Goal: Task Accomplishment & Management: Use online tool/utility

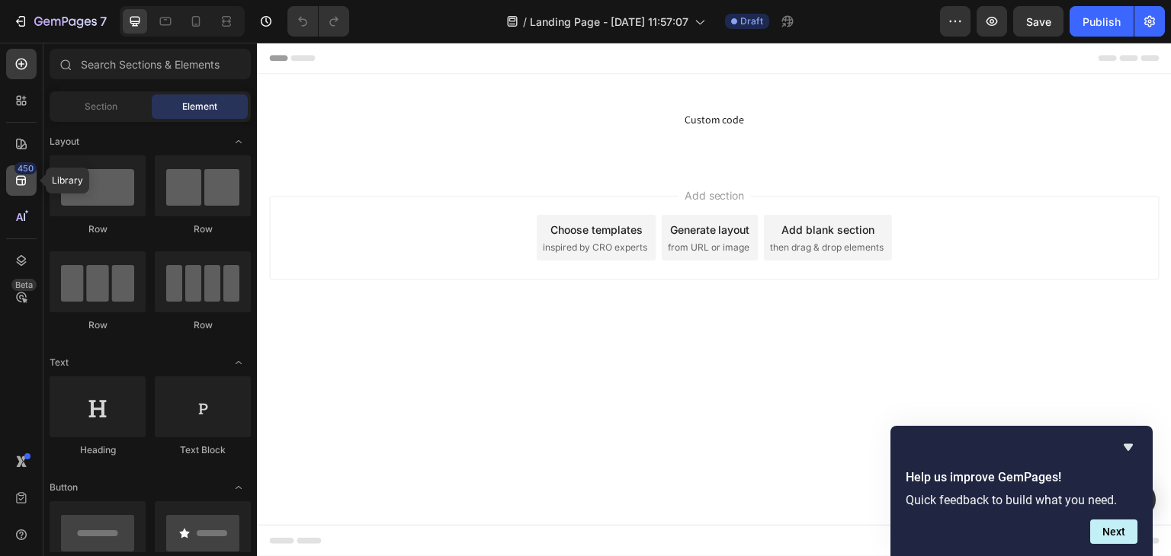
click at [18, 184] on icon at bounding box center [21, 180] width 15 height 15
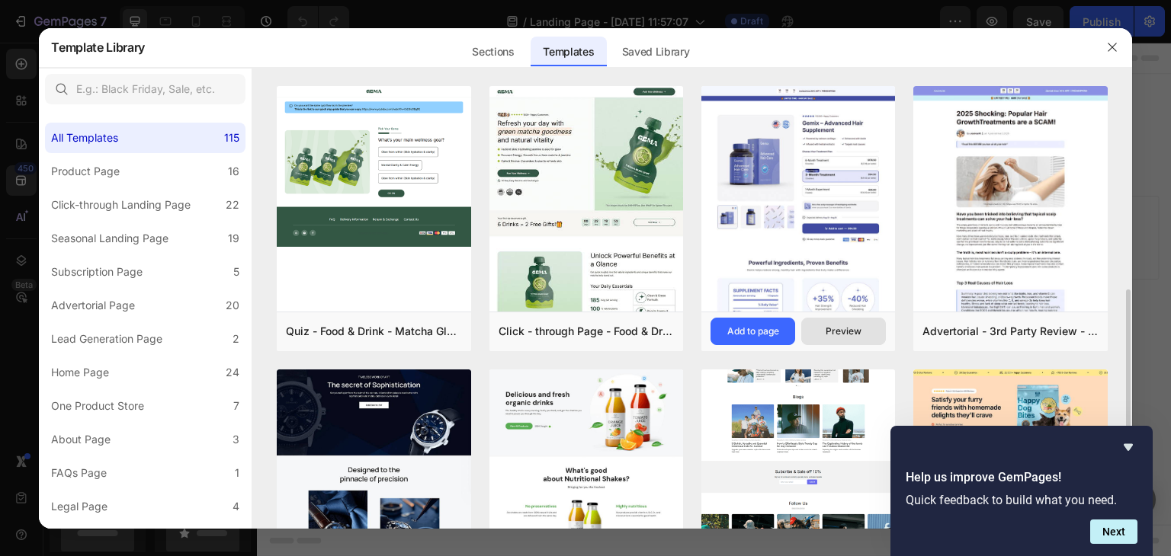
scroll to position [161, 0]
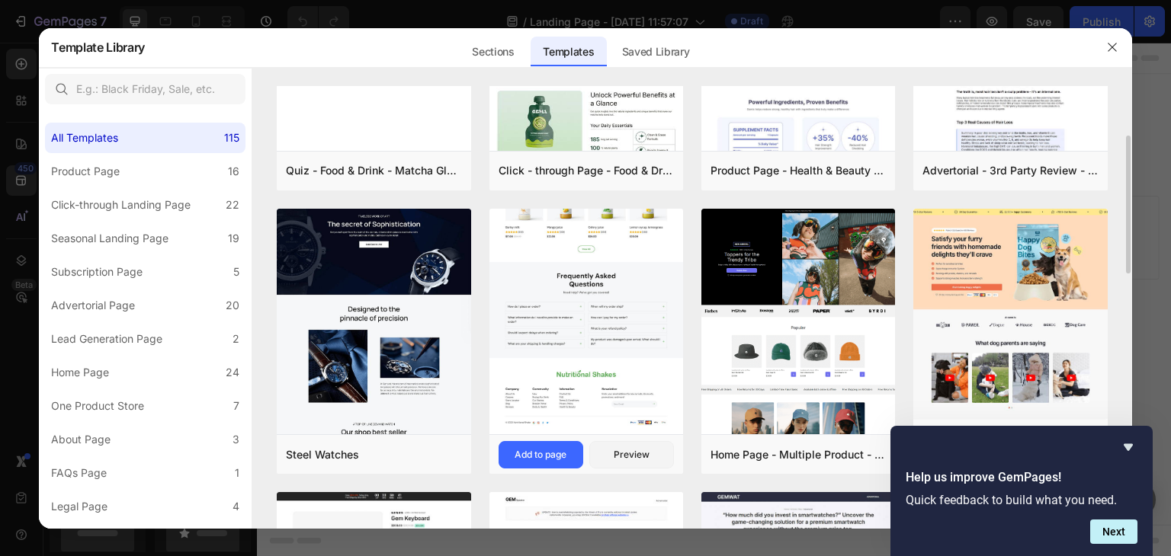
click at [579, 309] on img at bounding box center [586, 40] width 194 height 788
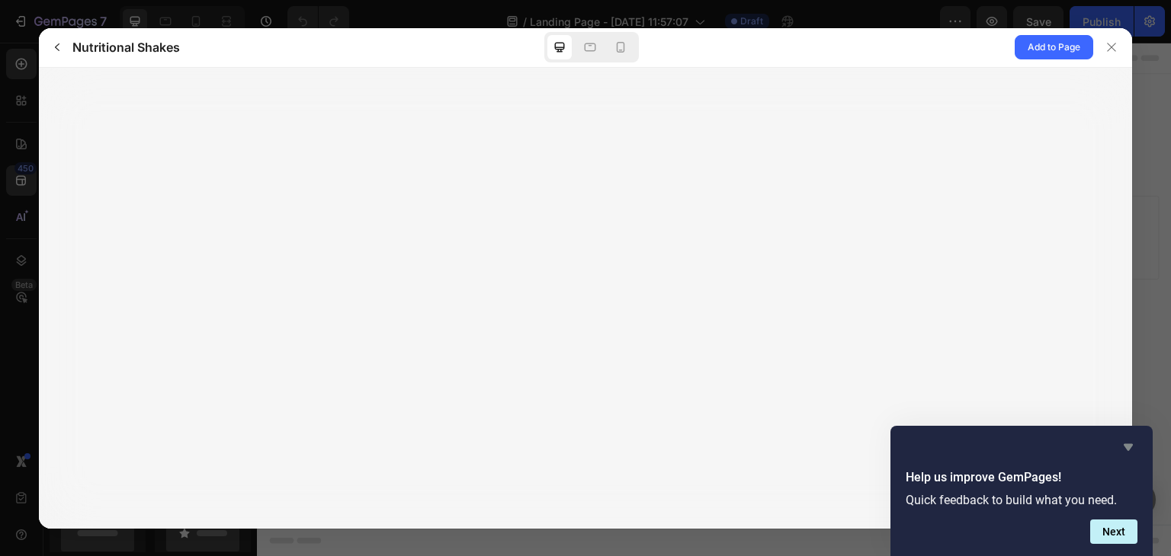
click at [1133, 450] on icon "Hide survey" at bounding box center [1128, 447] width 18 height 18
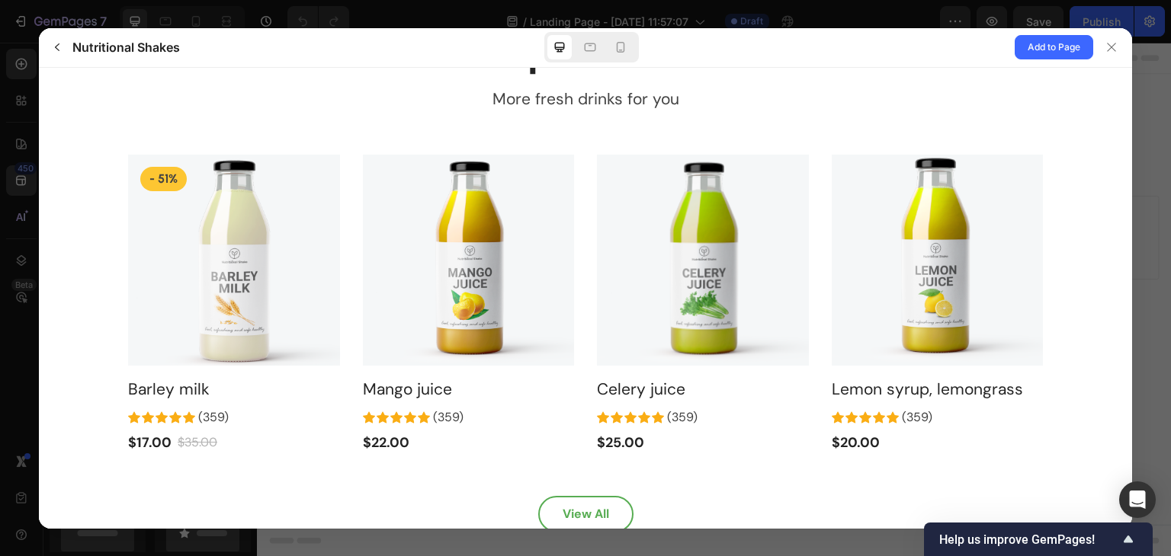
scroll to position [3101, 0]
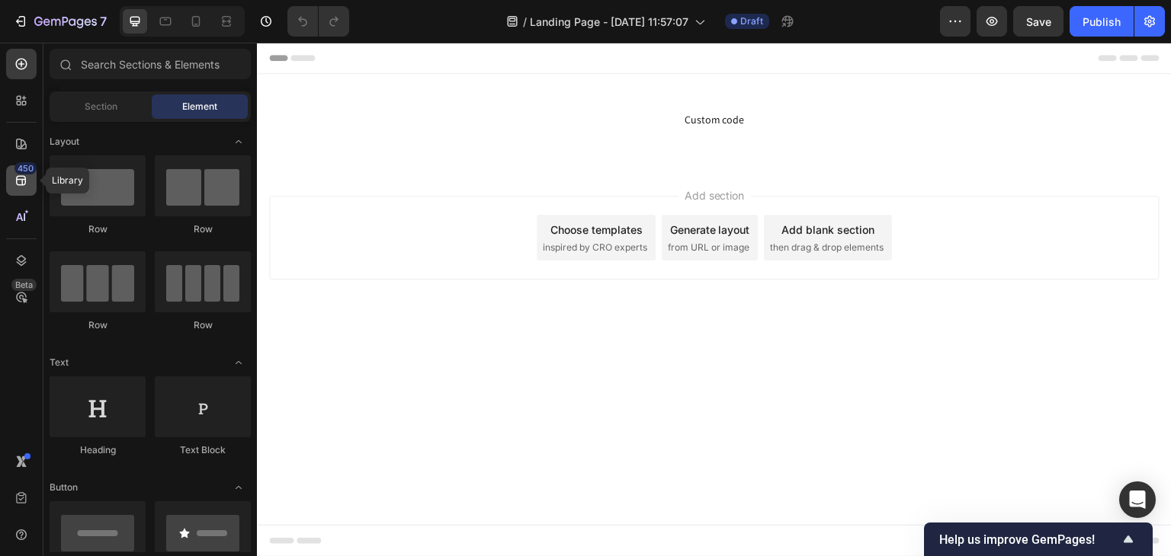
click at [15, 178] on icon at bounding box center [21, 180] width 15 height 15
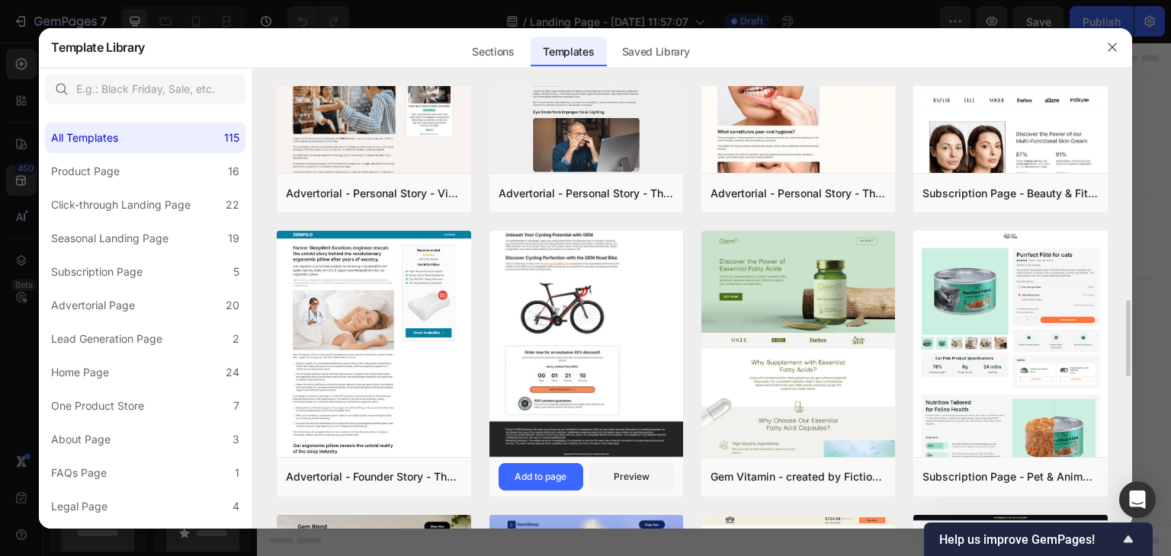
scroll to position [1274, 0]
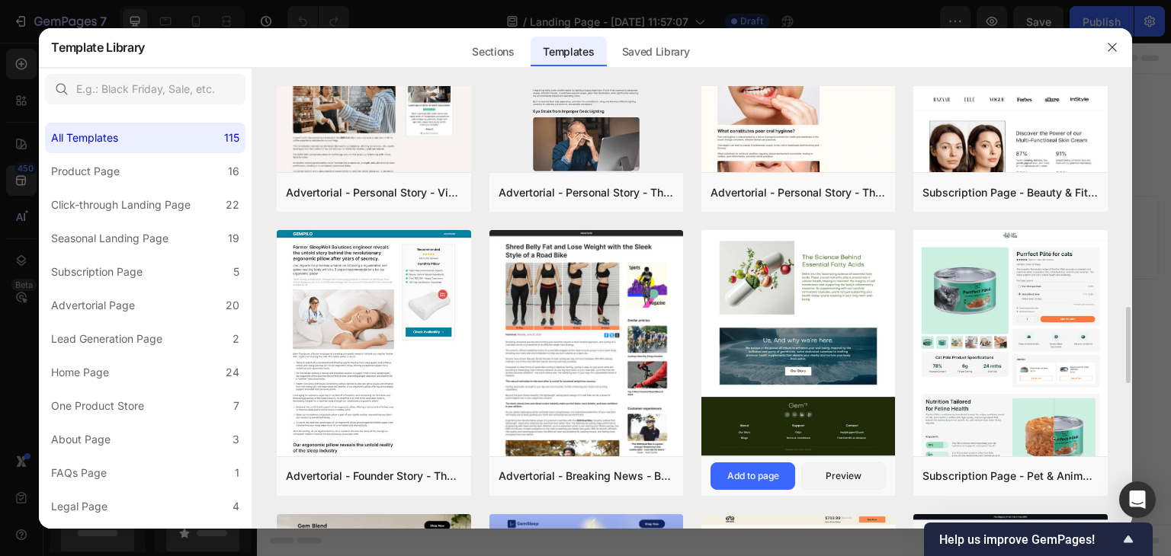
click at [794, 288] on img at bounding box center [798, 47] width 194 height 817
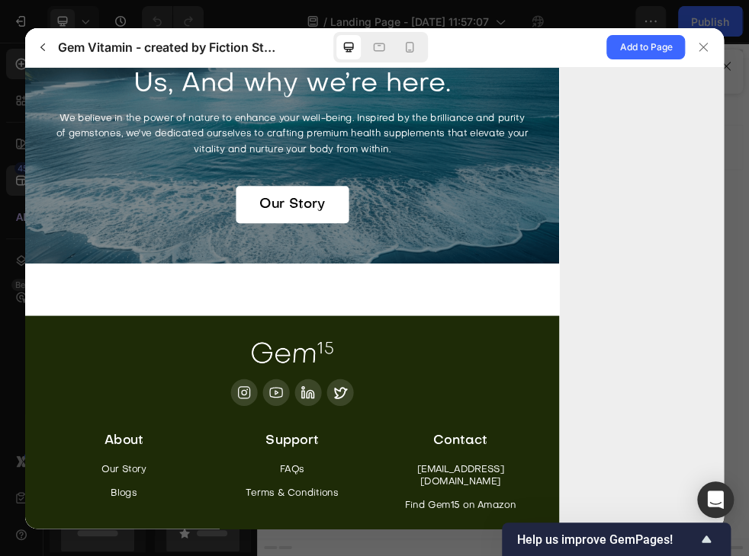
scroll to position [3730, 0]
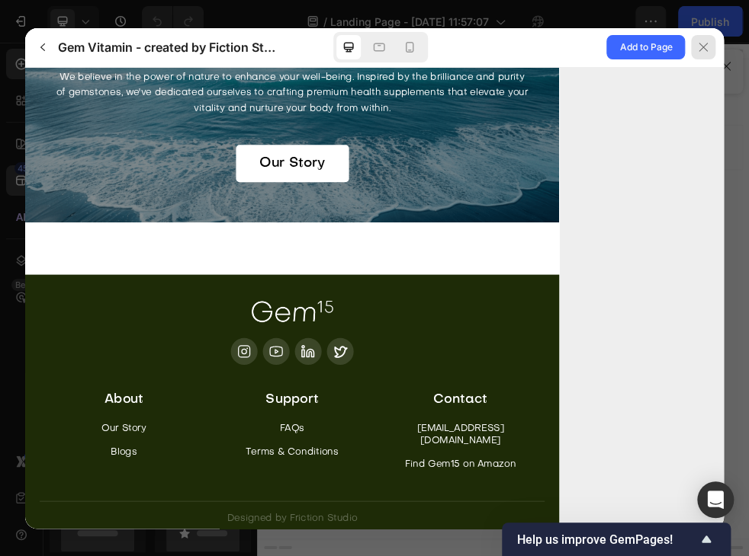
click at [701, 43] on icon at bounding box center [703, 47] width 12 height 12
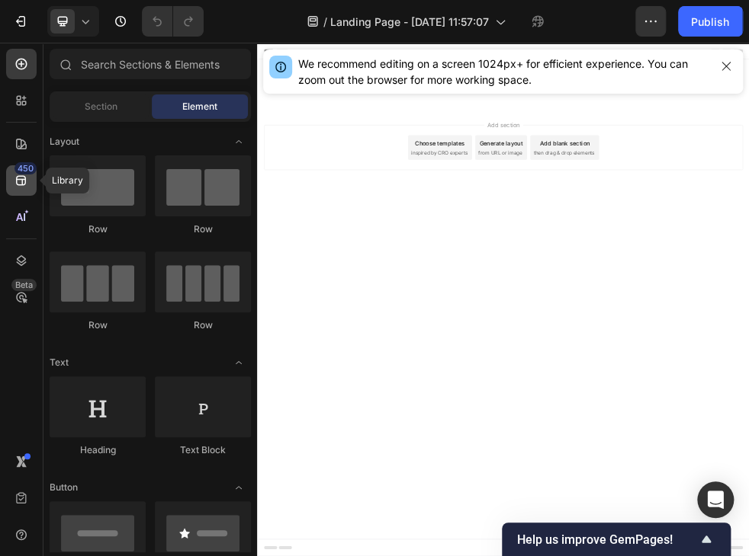
click at [24, 174] on div "450" at bounding box center [25, 168] width 22 height 12
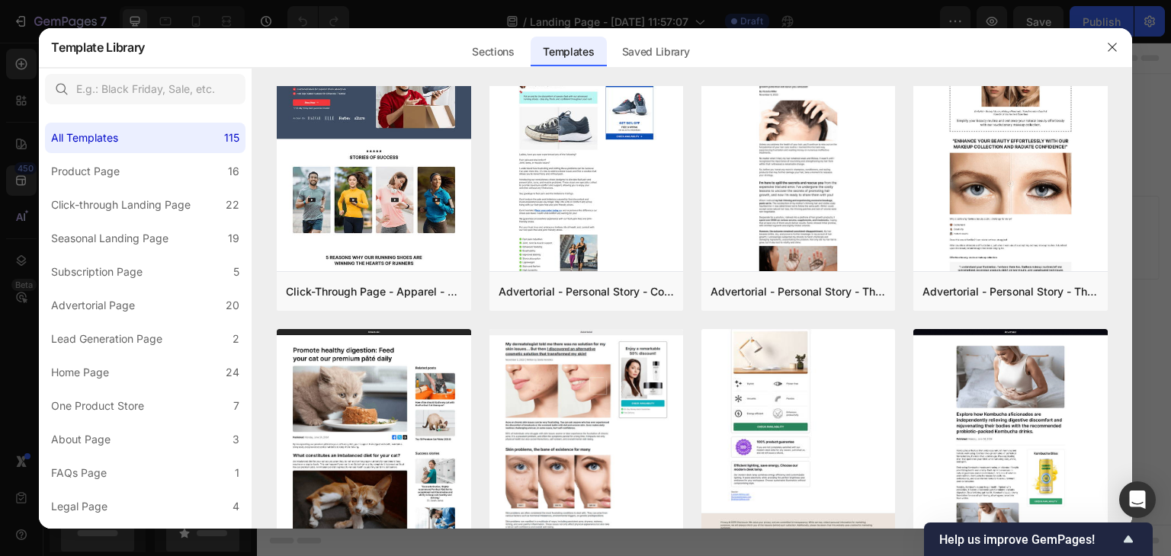
scroll to position [2540, 0]
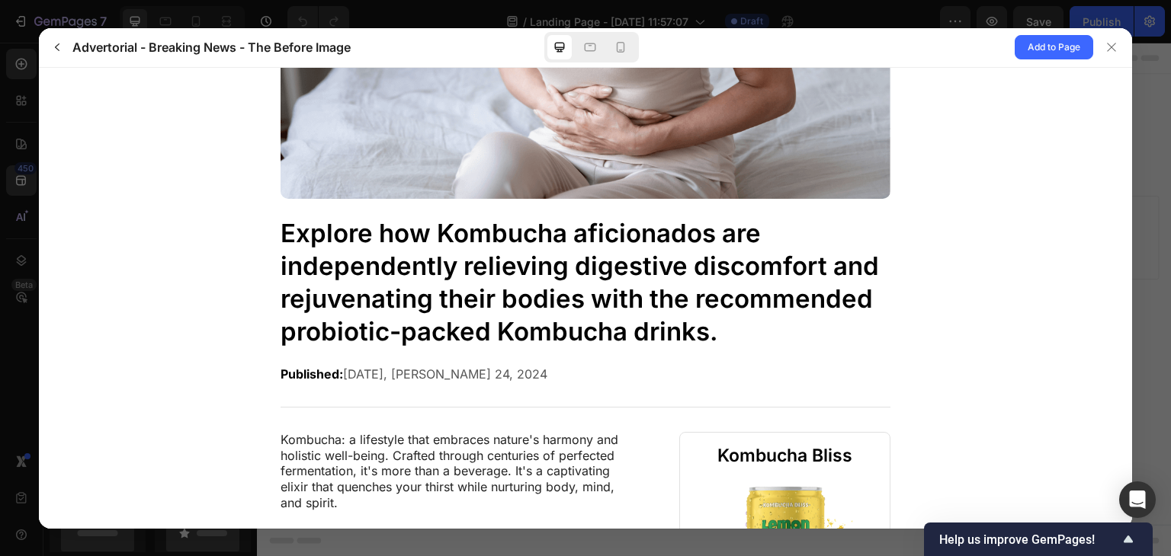
scroll to position [0, 0]
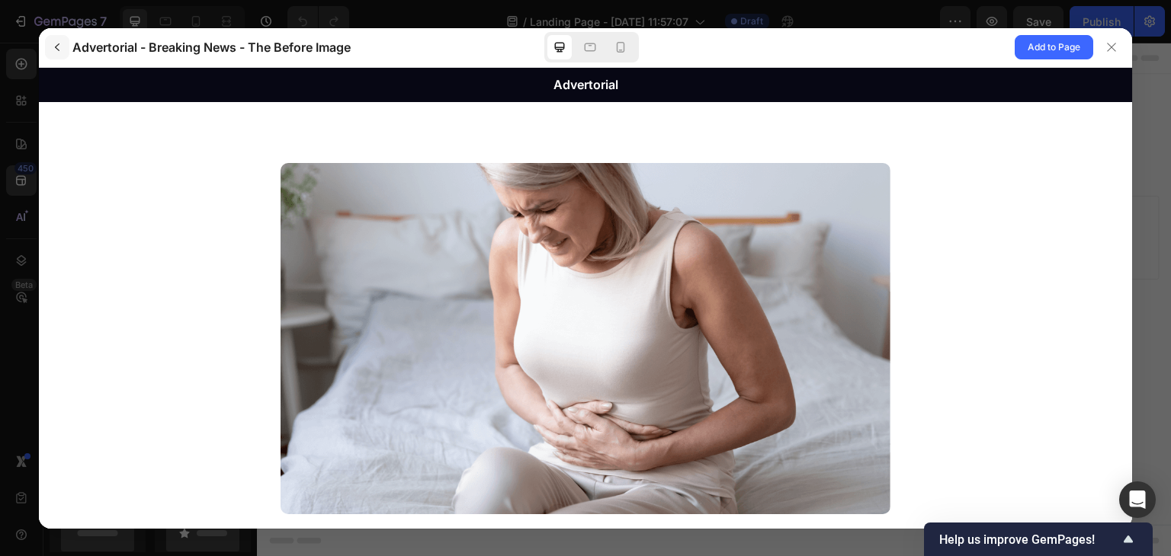
click at [58, 49] on icon "button" at bounding box center [57, 47] width 12 height 12
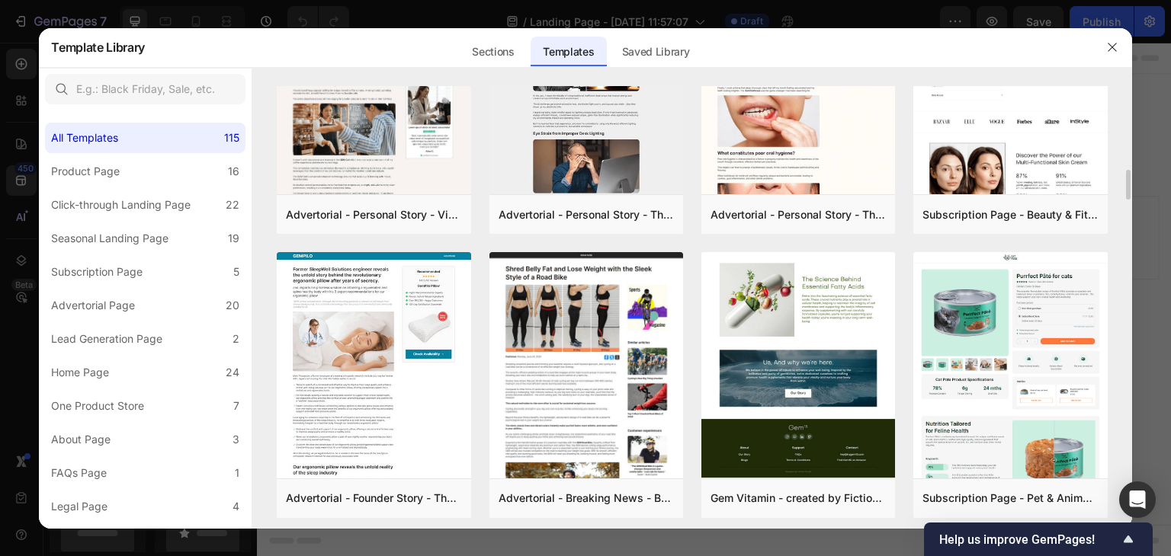
scroll to position [1252, 0]
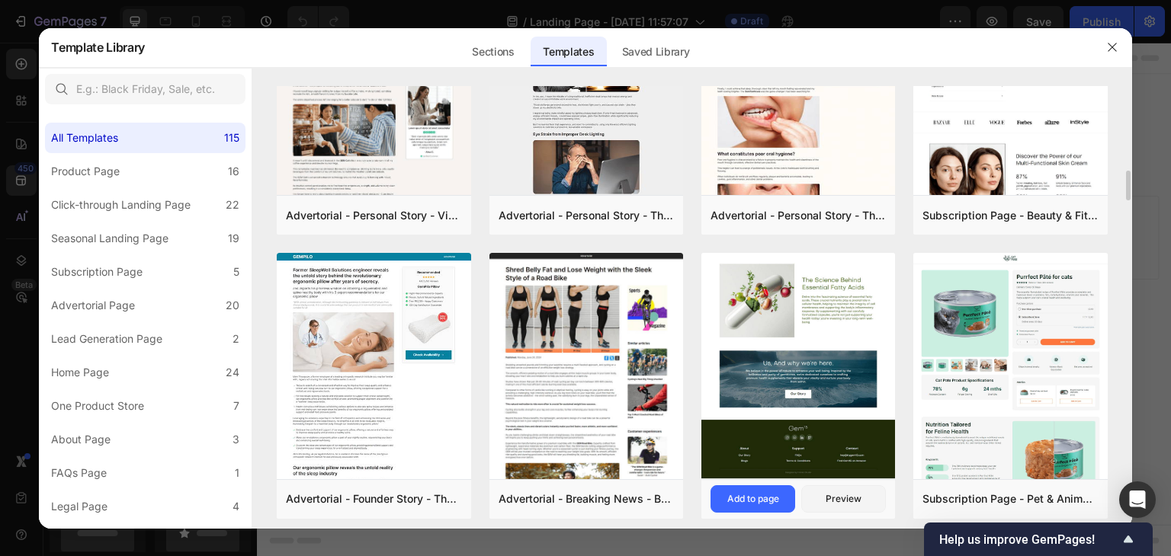
click at [776, 333] on img at bounding box center [798, 70] width 194 height 817
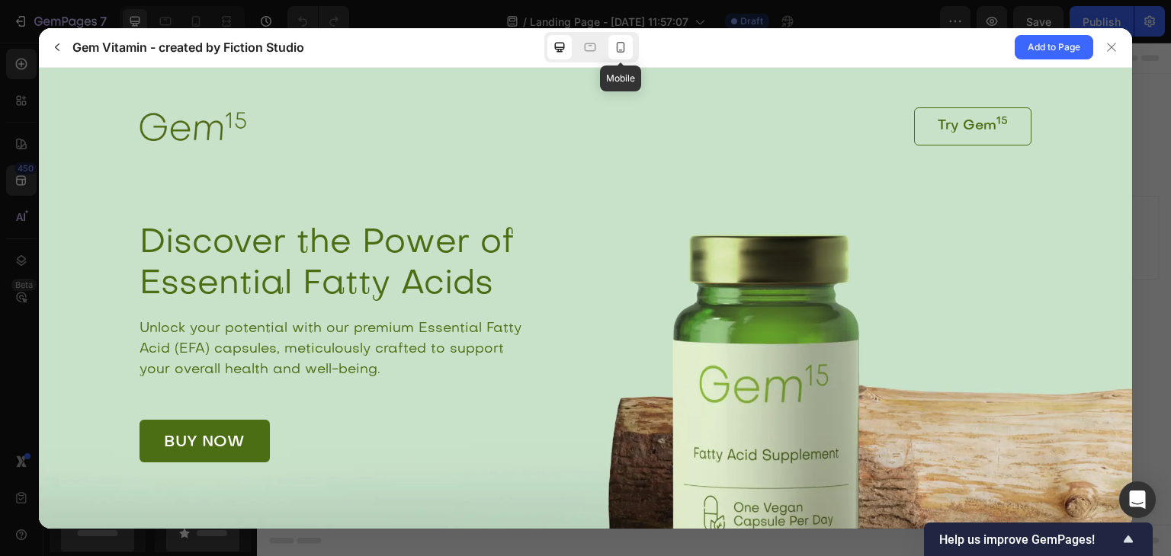
scroll to position [0, 0]
click at [614, 51] on icon at bounding box center [620, 47] width 15 height 15
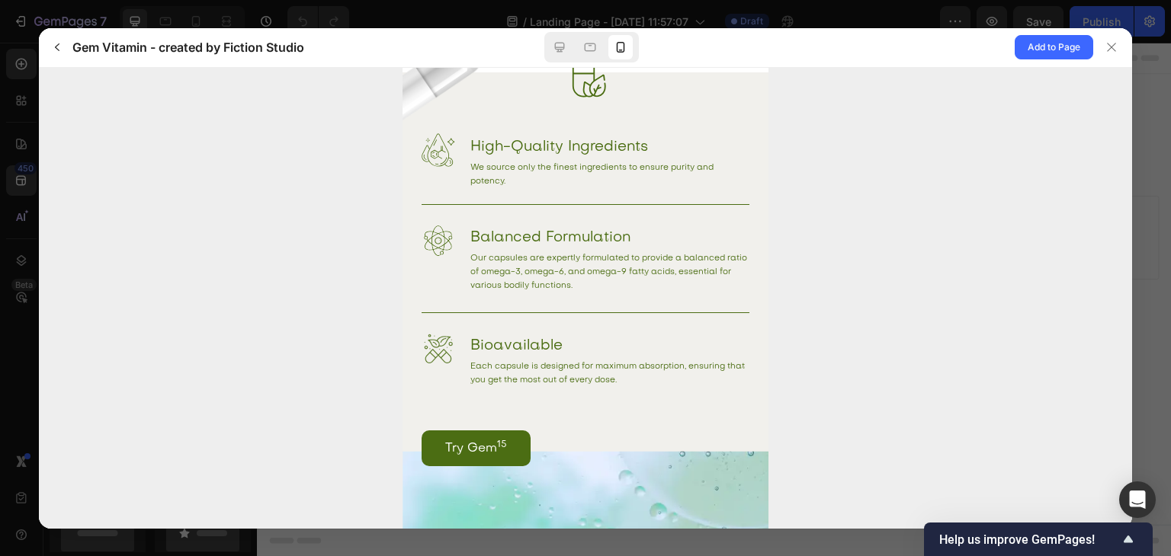
scroll to position [886, 0]
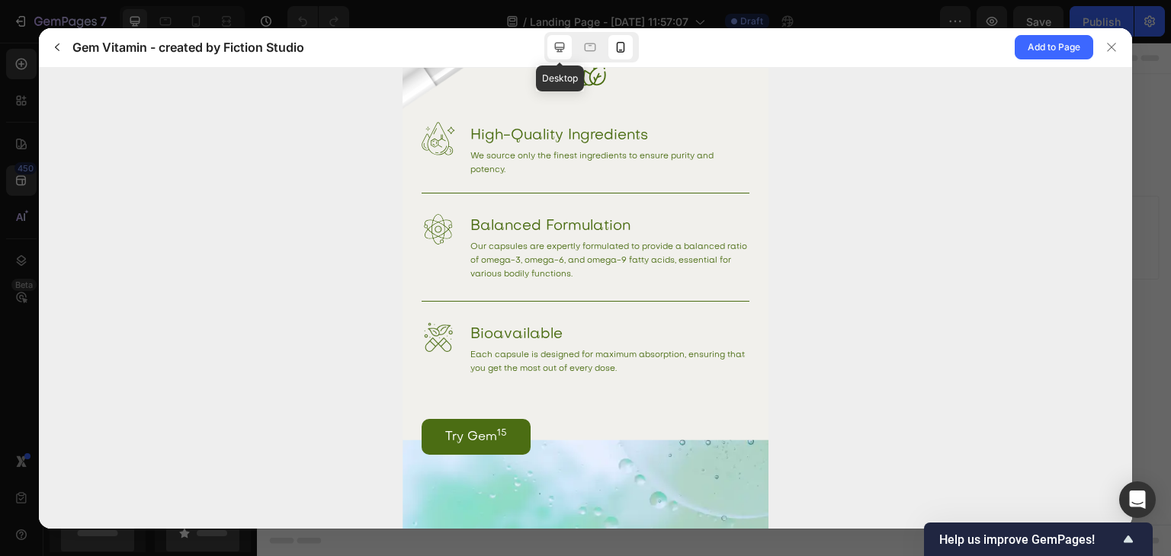
click at [557, 43] on icon at bounding box center [559, 47] width 15 height 15
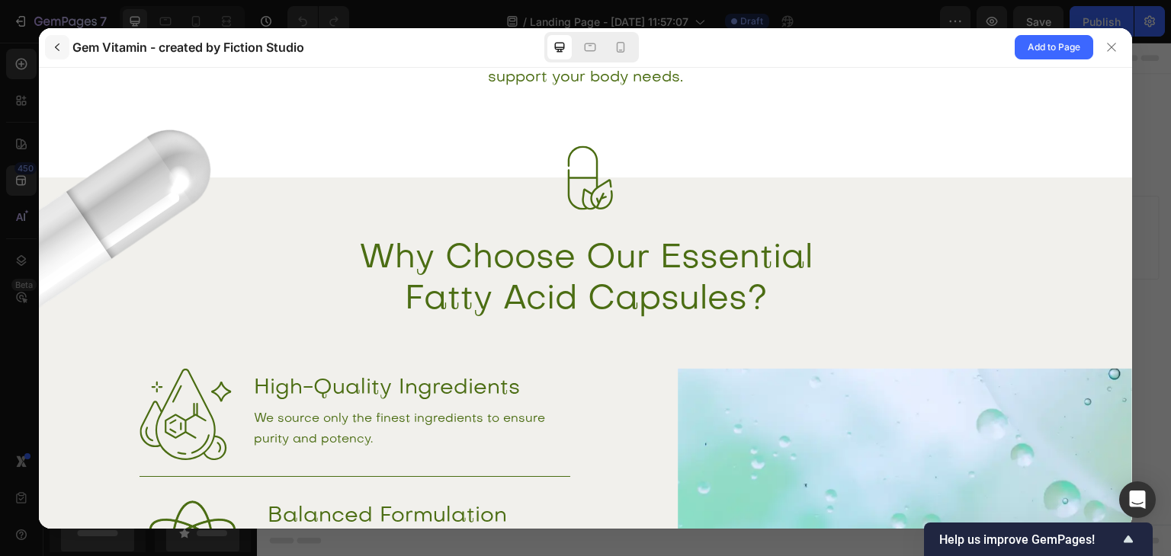
click at [59, 49] on icon "button" at bounding box center [57, 47] width 12 height 12
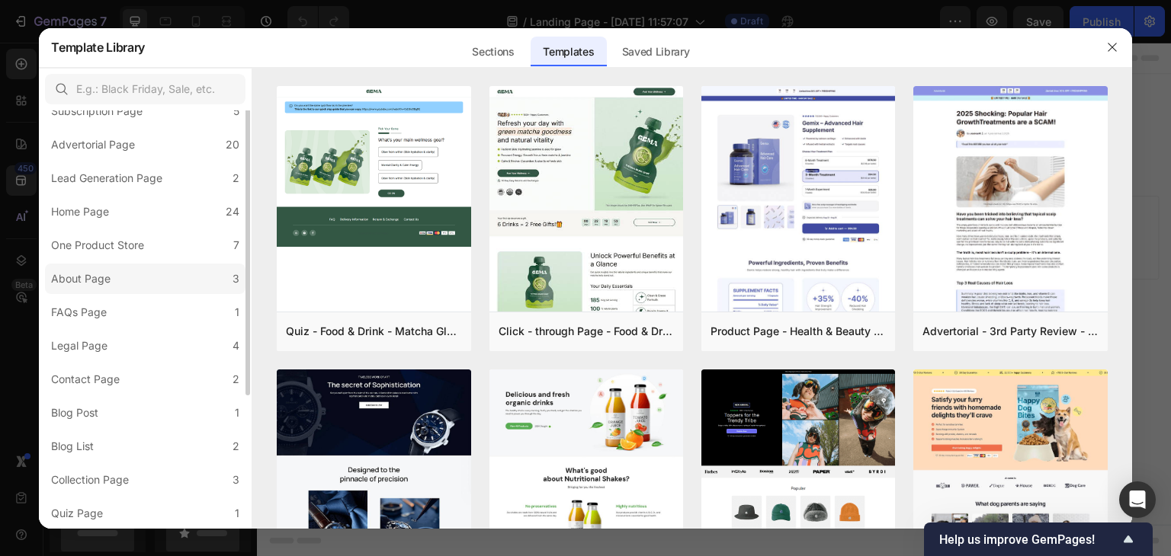
scroll to position [0, 0]
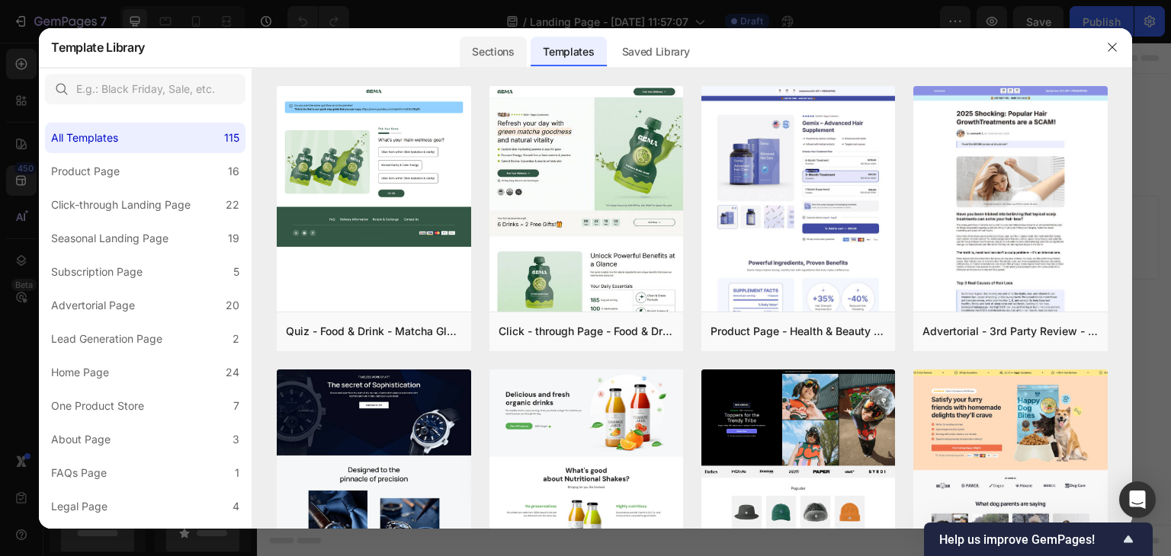
click at [486, 62] on div "Sections" at bounding box center [493, 52] width 66 height 30
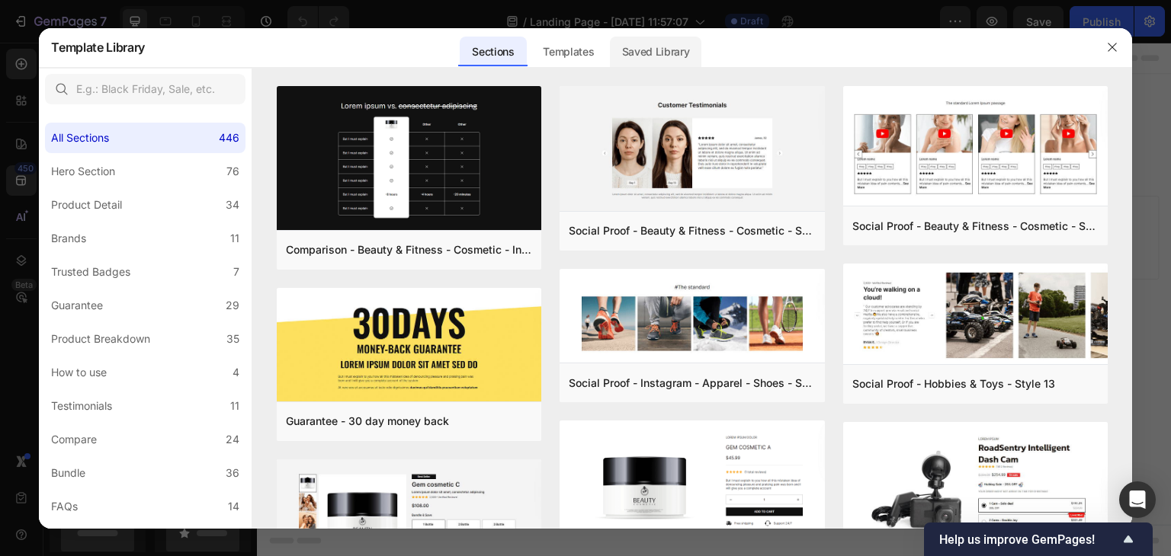
click at [662, 54] on div "Saved Library" at bounding box center [656, 52] width 92 height 30
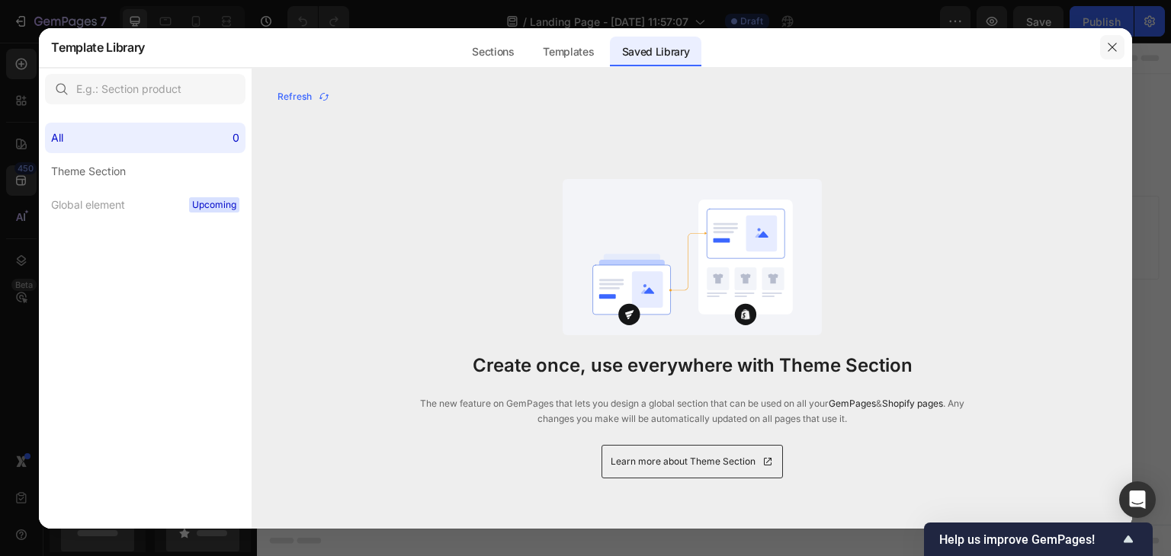
click at [1108, 47] on icon "button" at bounding box center [1112, 47] width 12 height 12
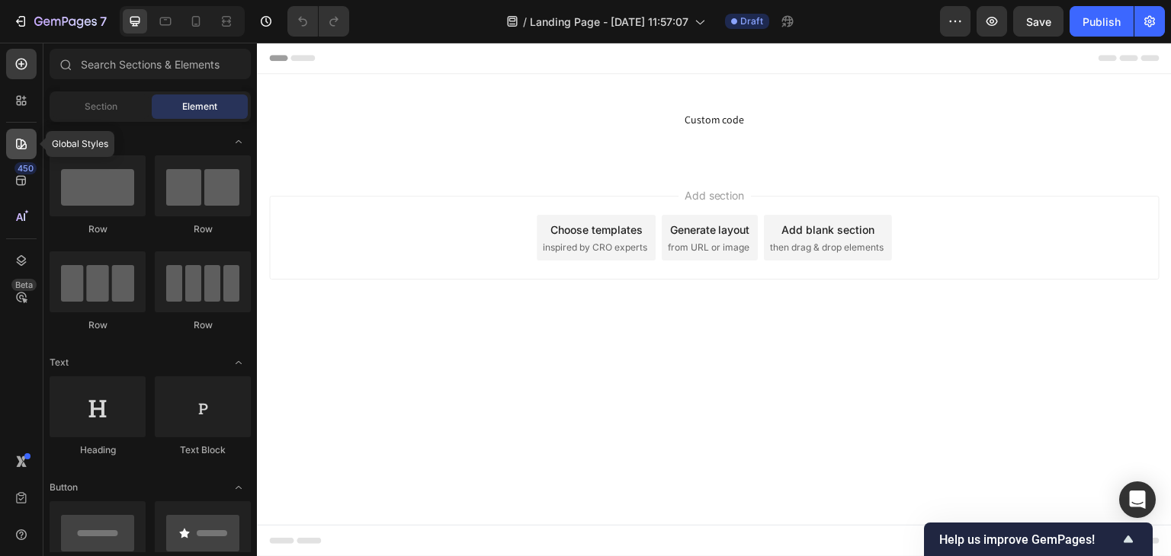
click at [20, 142] on icon at bounding box center [21, 143] width 15 height 15
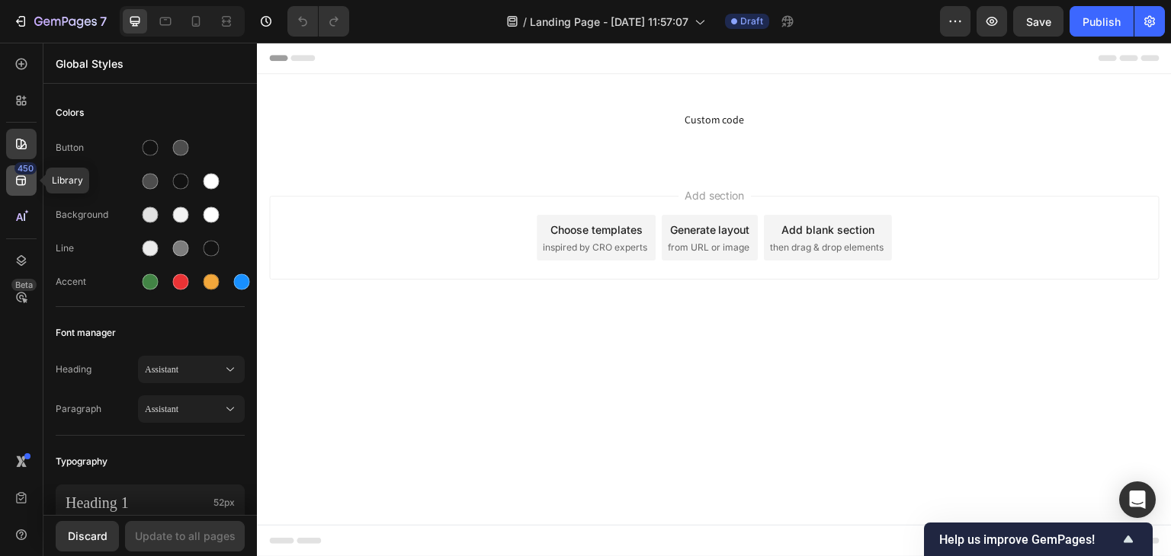
click at [18, 172] on div "450" at bounding box center [25, 168] width 22 height 12
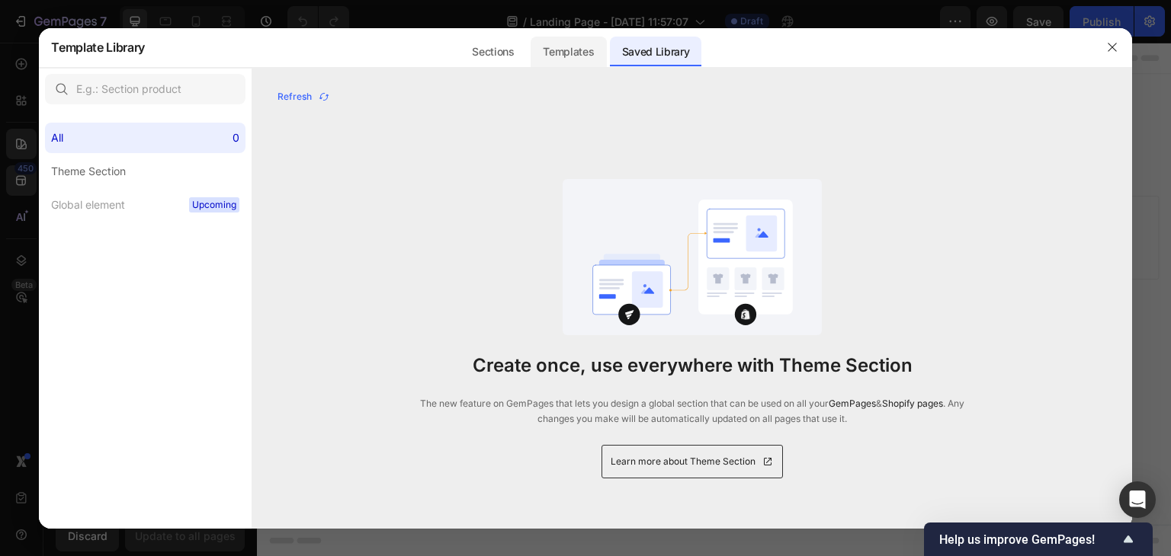
click at [566, 50] on div "Templates" at bounding box center [568, 52] width 75 height 30
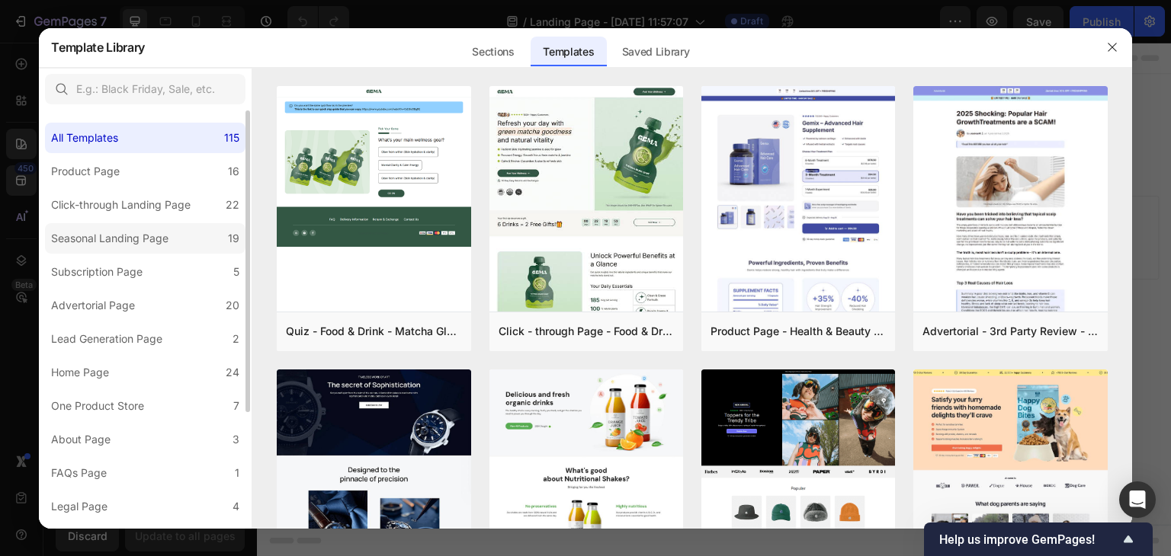
click at [118, 232] on div "Seasonal Landing Page" at bounding box center [109, 238] width 117 height 18
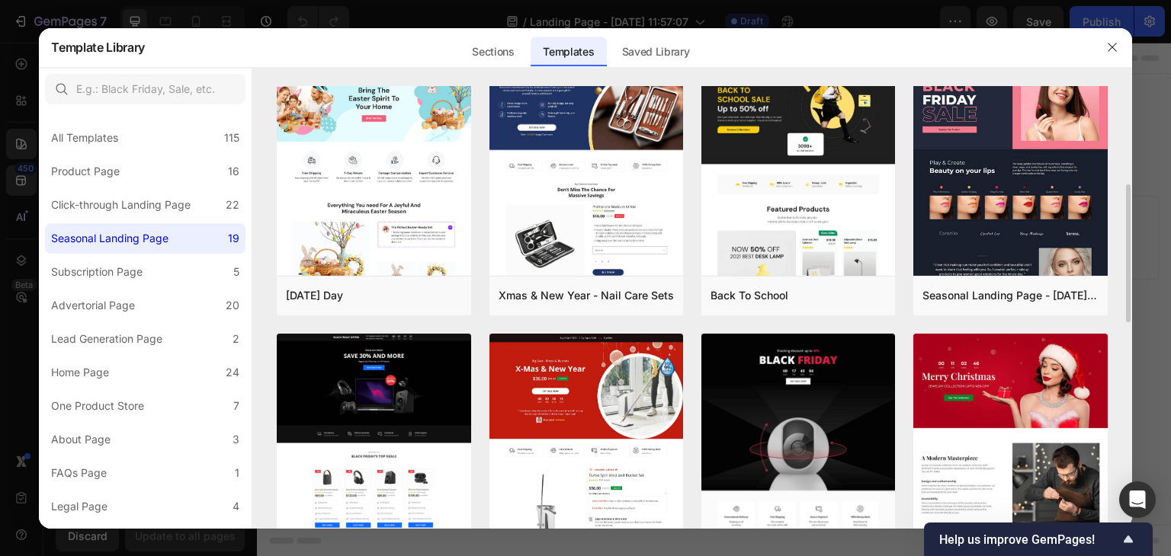
scroll to position [428, 0]
